Goal: Transaction & Acquisition: Purchase product/service

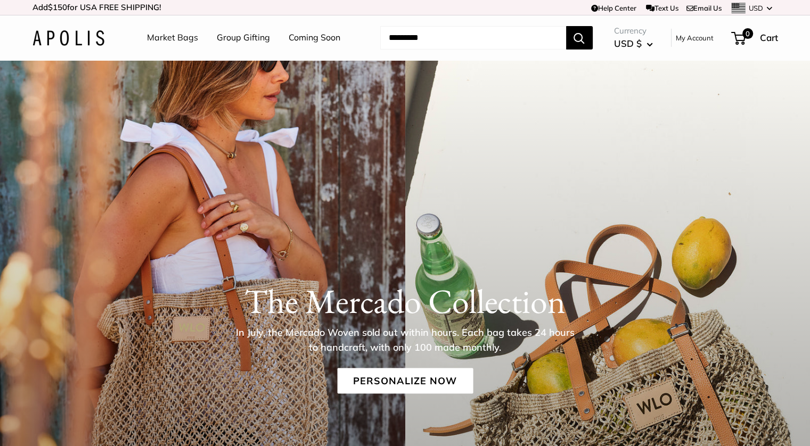
click at [286, 195] on div "The [PERSON_NAME] Collection In July, the [PERSON_NAME] Woven sold out within h…" at bounding box center [405, 363] width 810 height 607
click at [423, 382] on link "Personalize Now" at bounding box center [405, 381] width 136 height 26
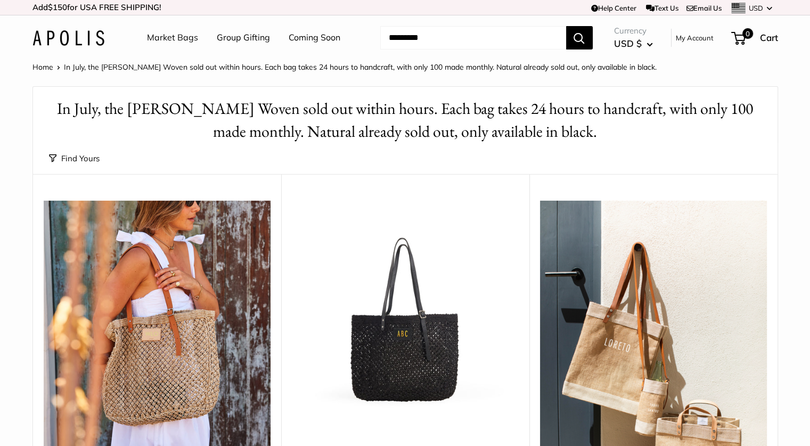
click at [477, 42] on input "Search..." at bounding box center [473, 37] width 186 height 23
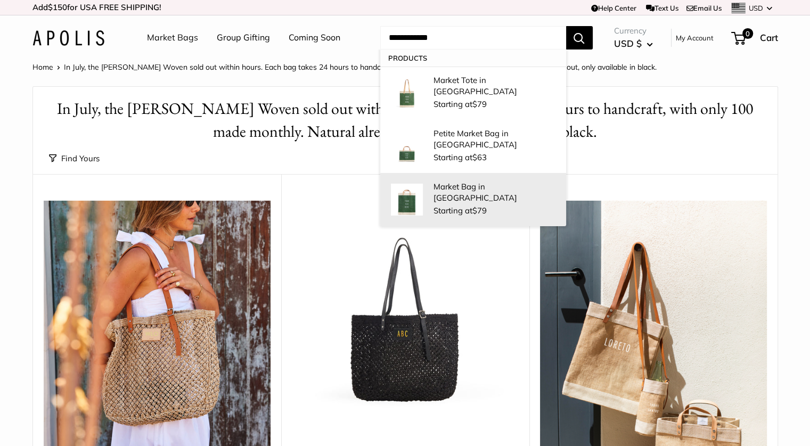
type input "**********"
click at [449, 185] on div "Market Bag in Field Green Starting at $79" at bounding box center [494, 199] width 122 height 37
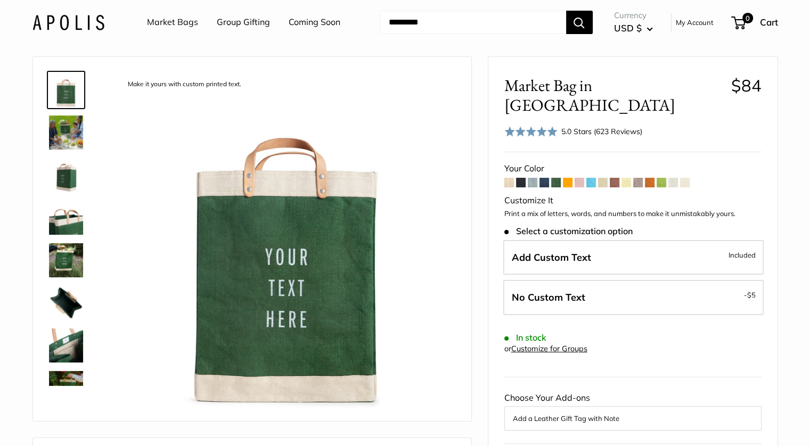
scroll to position [28, 0]
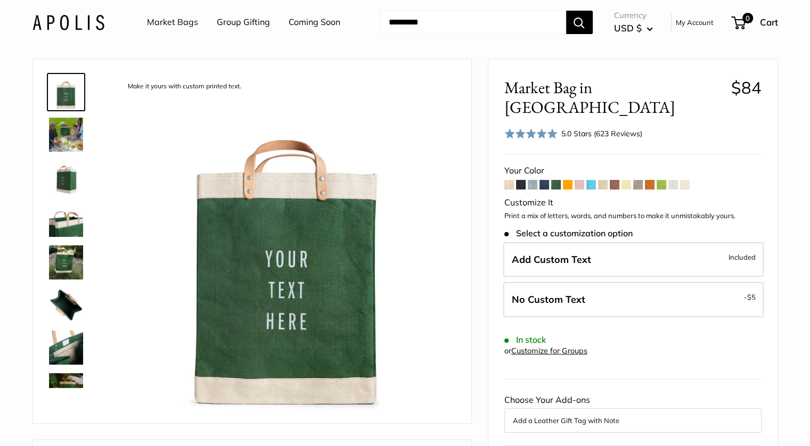
click at [54, 131] on img at bounding box center [66, 135] width 34 height 34
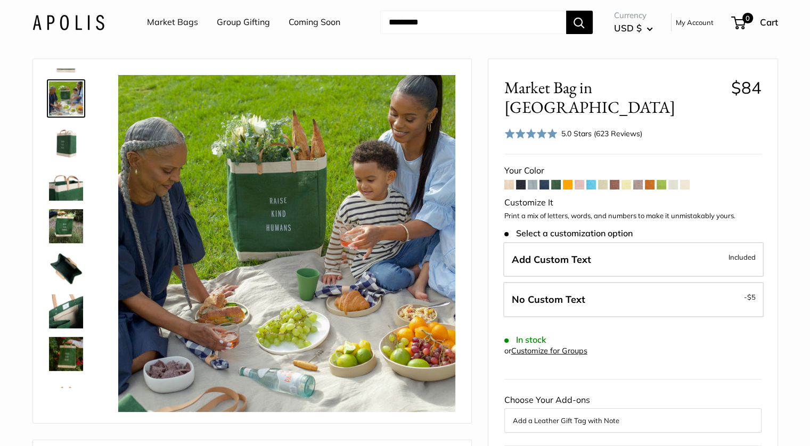
scroll to position [36, 0]
click at [64, 142] on img at bounding box center [66, 141] width 34 height 34
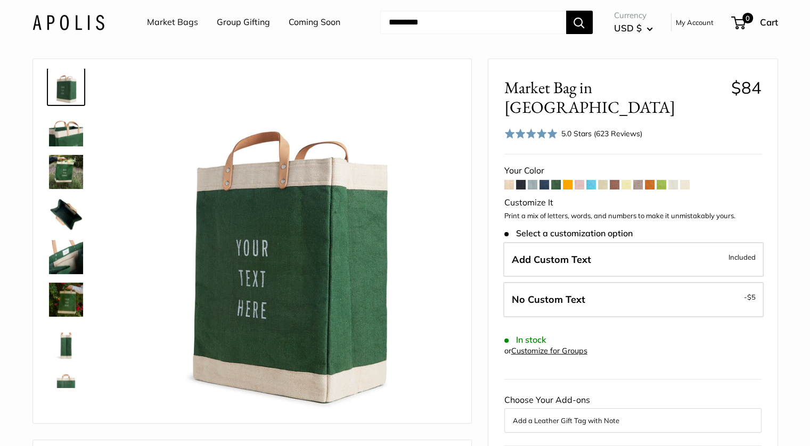
scroll to position [89, 0]
click at [69, 172] on img at bounding box center [66, 173] width 34 height 34
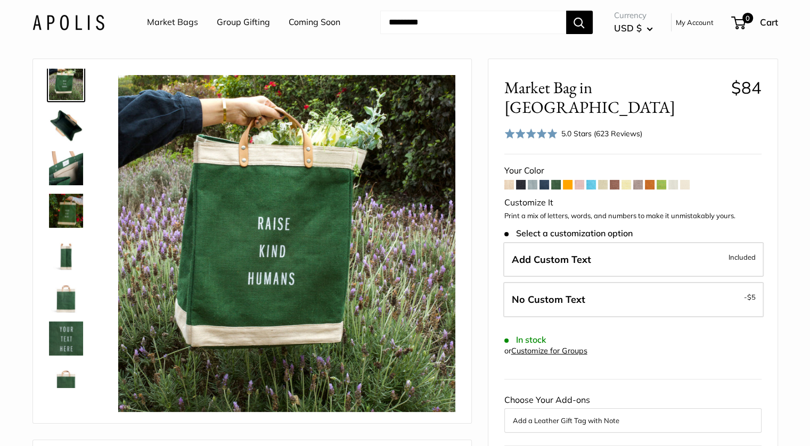
scroll to position [180, 0]
